Goal: Task Accomplishment & Management: Manage account settings

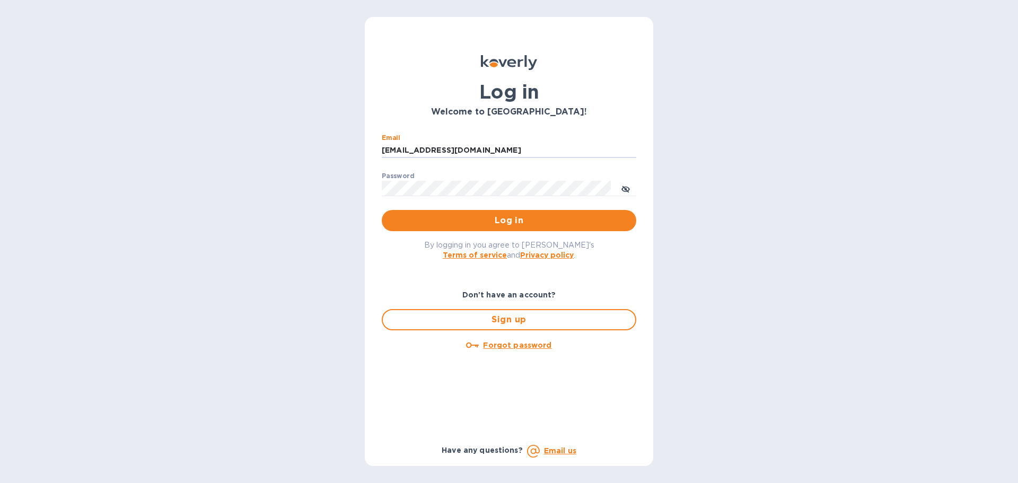
drag, startPoint x: 470, startPoint y: 153, endPoint x: 335, endPoint y: 152, distance: 134.7
click at [335, 152] on div "Log in Welcome to Koverly! Email ssinger@intlfreight.net ​ Password ​ Log in By…" at bounding box center [509, 241] width 1018 height 483
type input "s"
type input "ssinger@zarachlogistics.com"
click at [471, 222] on span "Log in" at bounding box center [508, 220] width 237 height 13
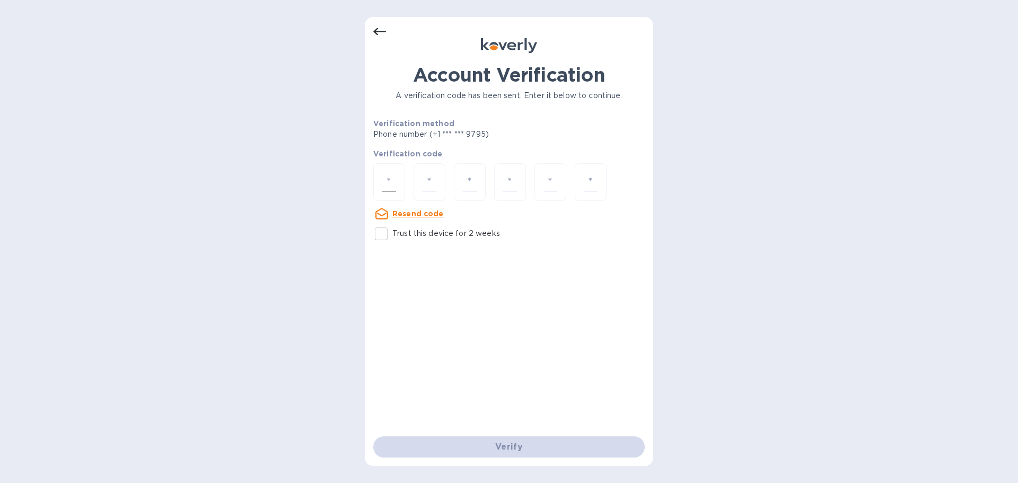
click at [394, 178] on input "number" at bounding box center [389, 182] width 14 height 20
type input "4"
type input "1"
type input "9"
type input "4"
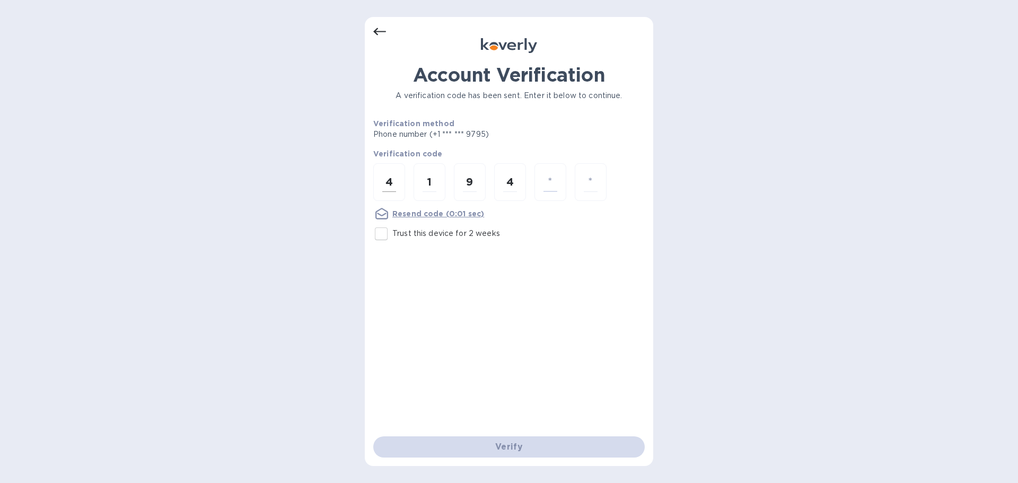
type input "9"
type input "0"
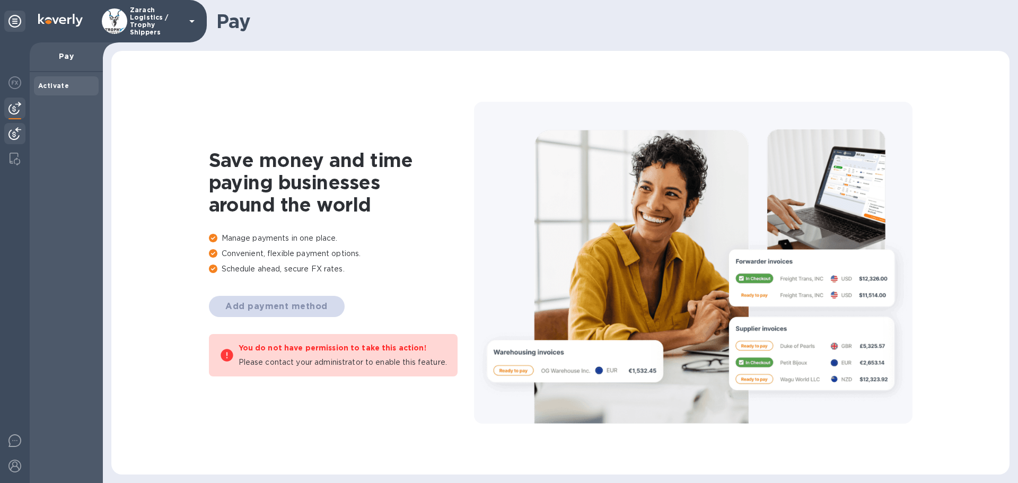
click at [19, 129] on img at bounding box center [14, 133] width 13 height 13
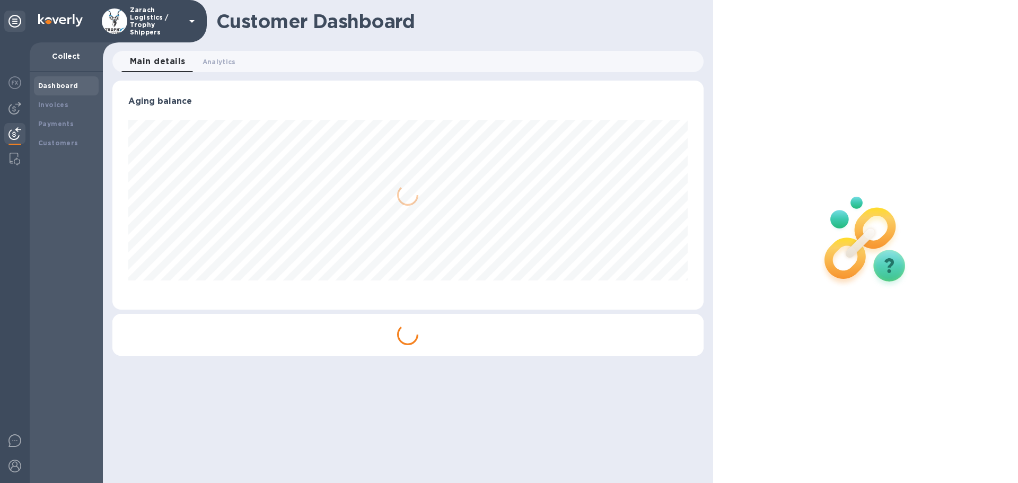
scroll to position [229, 591]
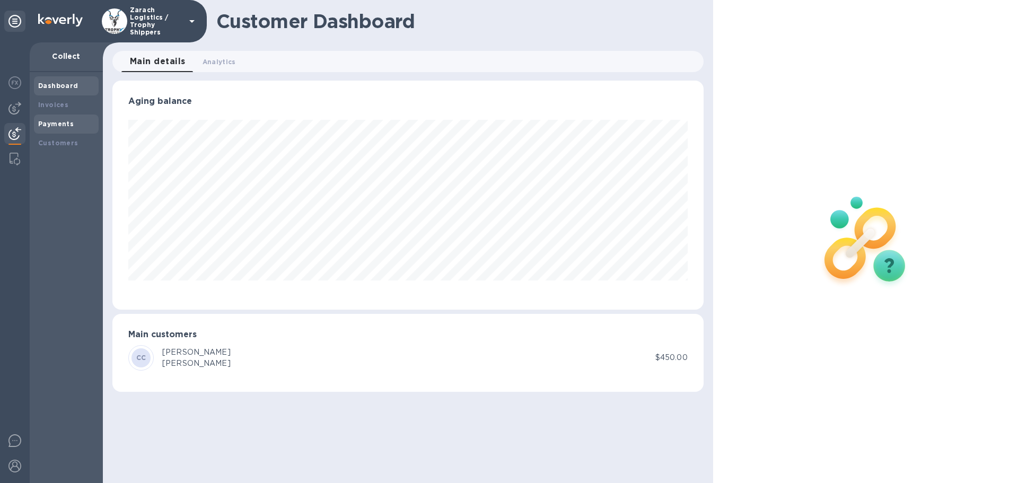
click at [61, 121] on b "Payments" at bounding box center [56, 124] width 36 height 8
